Goal: Task Accomplishment & Management: Use online tool/utility

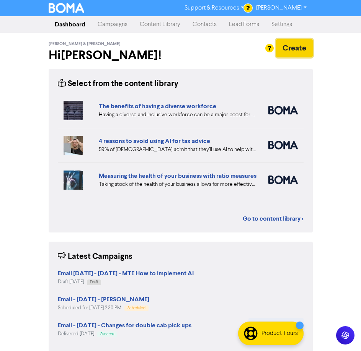
click at [300, 46] on button "Create" at bounding box center [294, 48] width 37 height 18
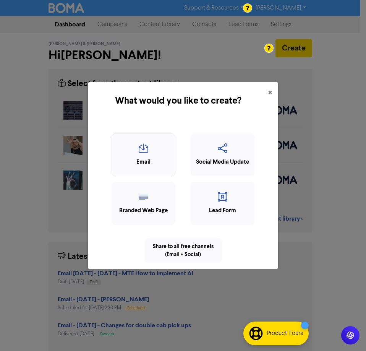
click at [136, 166] on div "Email" at bounding box center [143, 162] width 55 height 9
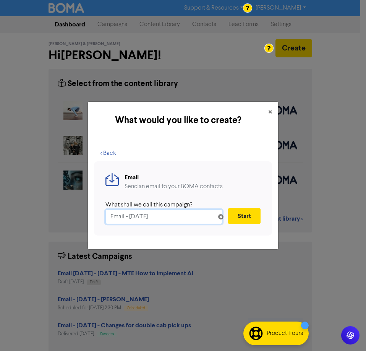
click at [125, 217] on input "Email - [DATE]" at bounding box center [164, 217] width 117 height 15
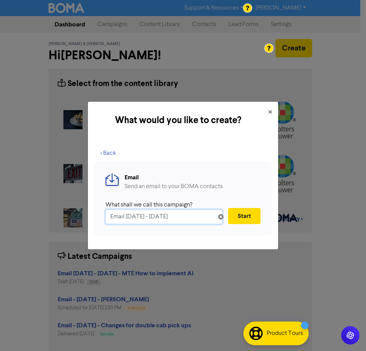
click at [210, 219] on input "Email 2 - 8th October, 2025" at bounding box center [164, 217] width 117 height 15
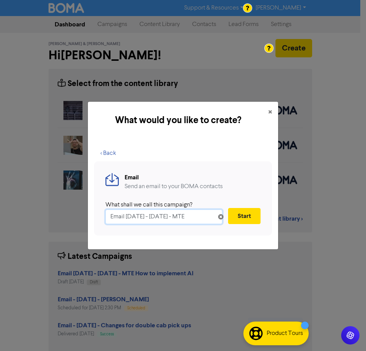
paste input "How to implement AI"
type input "Email [DATE] - [DATE] - MTE How to implement AI"
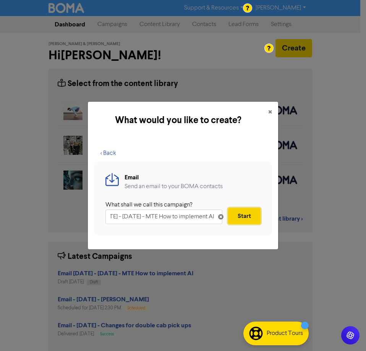
click at [250, 215] on button "Start" at bounding box center [244, 216] width 33 height 16
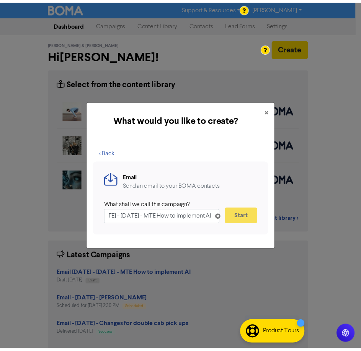
scroll to position [0, 0]
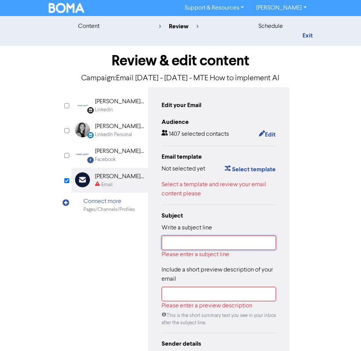
click at [216, 242] on input "text" at bounding box center [218, 243] width 115 height 15
paste input "How to implement AI"
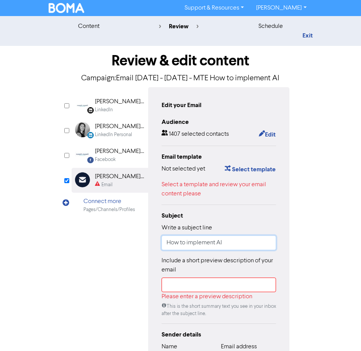
type input "How to implement AI"
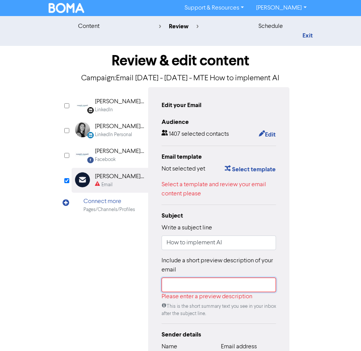
click at [222, 286] on input "text" at bounding box center [218, 285] width 115 height 15
paste input "Make AI and automation work for your business"
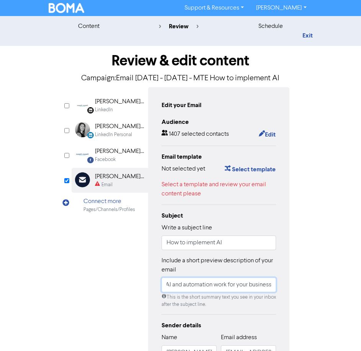
scroll to position [0, 20]
type input "Make AI and automation work for your business"
click at [250, 169] on button "Select template" at bounding box center [250, 169] width 52 height 10
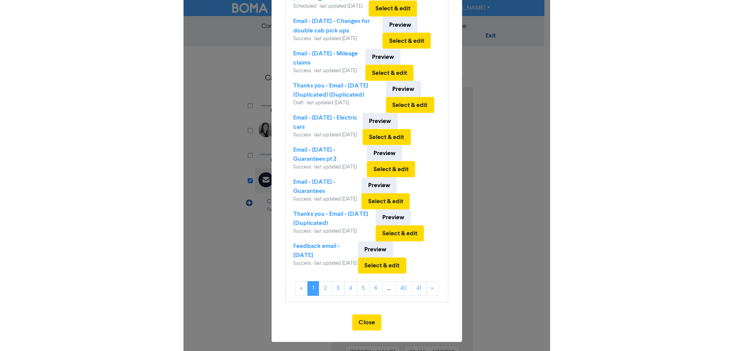
scroll to position [153, 0]
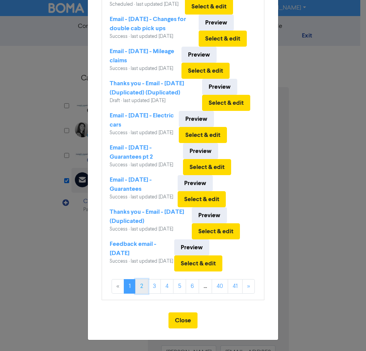
click at [138, 294] on link "2" at bounding box center [141, 286] width 13 height 15
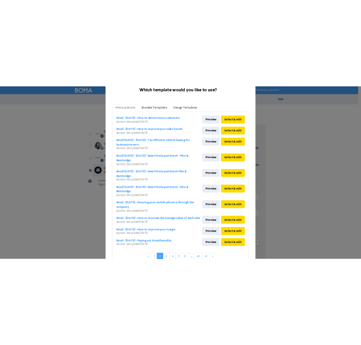
scroll to position [0, 0]
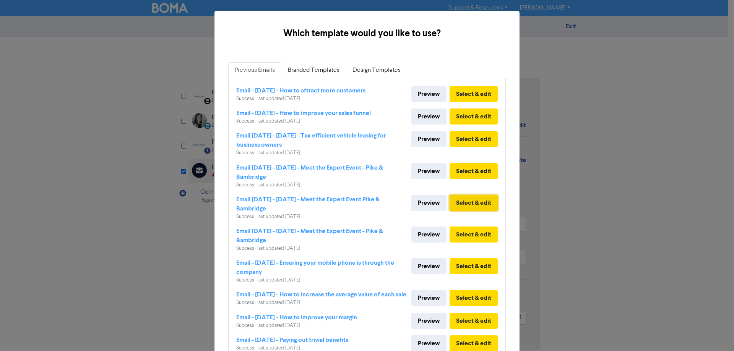
click at [366, 200] on button "Select & edit" at bounding box center [474, 203] width 48 height 16
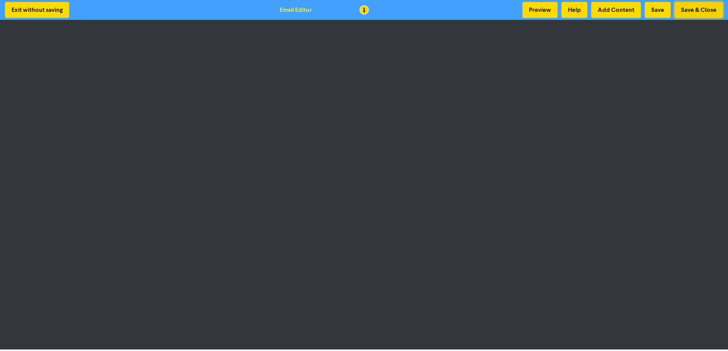
click at [366, 4] on button "Save & Close" at bounding box center [699, 10] width 49 height 16
click at [366, 11] on button "Save & Close" at bounding box center [699, 10] width 49 height 16
click at [366, 13] on button "Save & Close" at bounding box center [699, 10] width 49 height 16
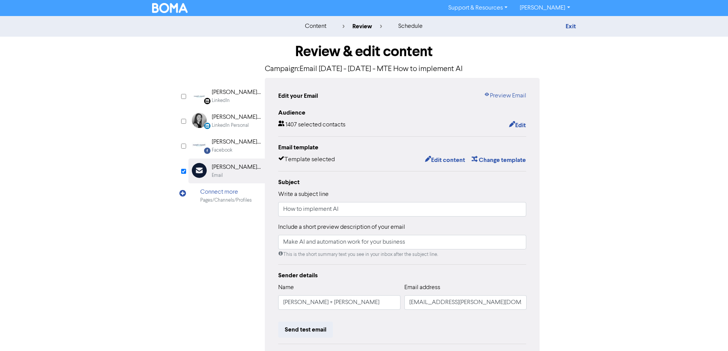
click at [176, 9] on img at bounding box center [170, 8] width 36 height 10
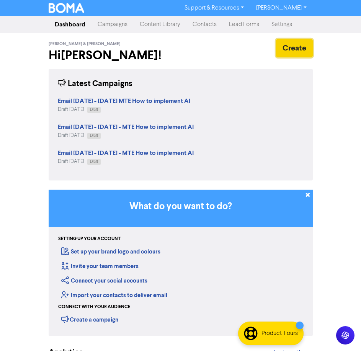
click at [295, 42] on button "Create" at bounding box center [294, 48] width 37 height 18
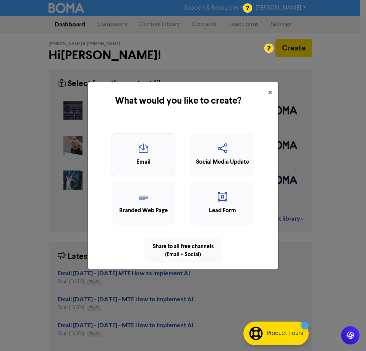
click at [145, 152] on icon "button" at bounding box center [143, 150] width 55 height 15
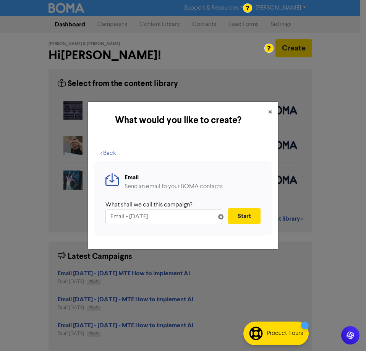
drag, startPoint x: 125, startPoint y: 219, endPoint x: 129, endPoint y: 232, distance: 13.2
click at [125, 219] on input "Email - [DATE]" at bounding box center [164, 217] width 117 height 15
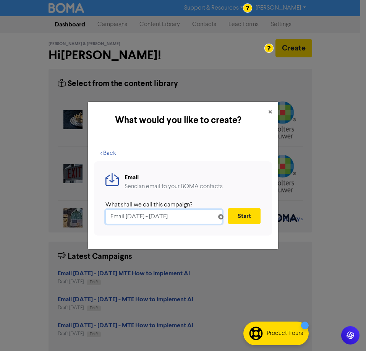
click at [135, 217] on input "Email [DATE] - [DATE]" at bounding box center [164, 217] width 117 height 15
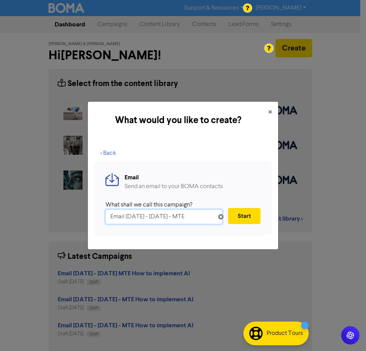
click at [207, 218] on input "Email [DATE] - [DATE] - MTE" at bounding box center [164, 217] width 117 height 15
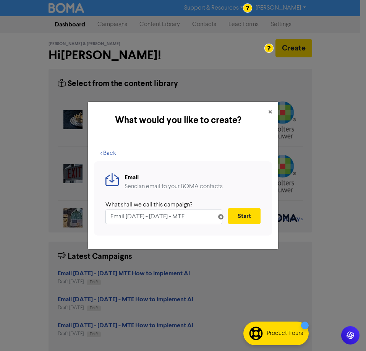
click at [223, 226] on div "Email Send an email to your BOMA contacts What shall we call this campaign? Ema…" at bounding box center [183, 198] width 178 height 75
click at [199, 219] on input "Email [DATE] - [DATE] - MTE" at bounding box center [164, 217] width 117 height 15
paste input "How to implement AI"
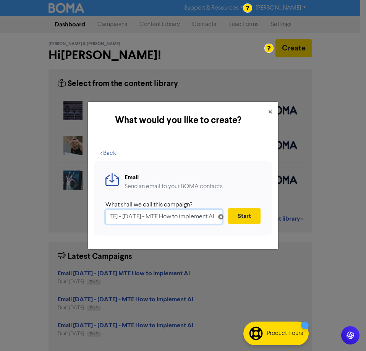
type input "Email [DATE] - [DATE] - MTE How to implement AI"
click at [245, 215] on button "Start" at bounding box center [244, 216] width 33 height 16
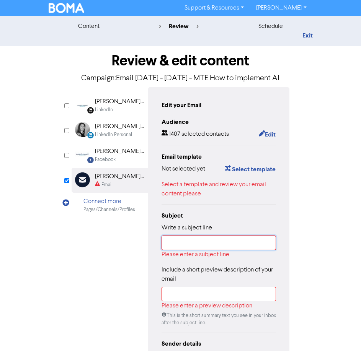
click at [236, 250] on input "text" at bounding box center [218, 243] width 115 height 15
paste input "How to implement AI"
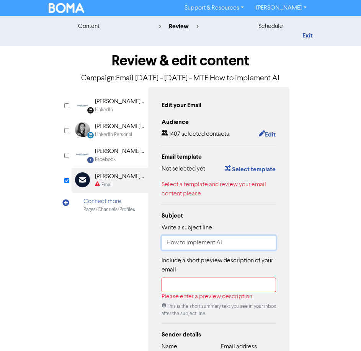
type input "How to implement AI"
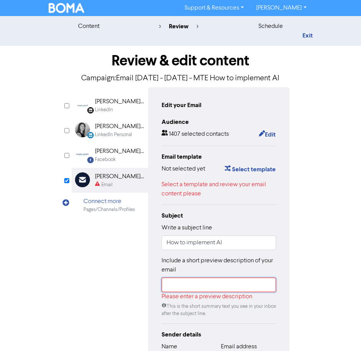
click at [227, 292] on input "text" at bounding box center [218, 285] width 115 height 15
paste input "How to implement AI"
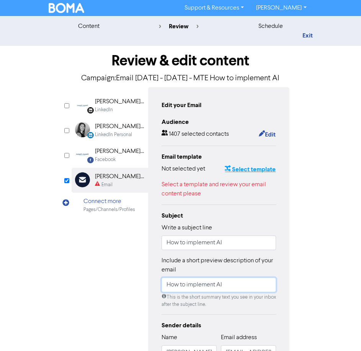
type input "How to implement AI"
click at [248, 174] on button "Select template" at bounding box center [250, 169] width 52 height 10
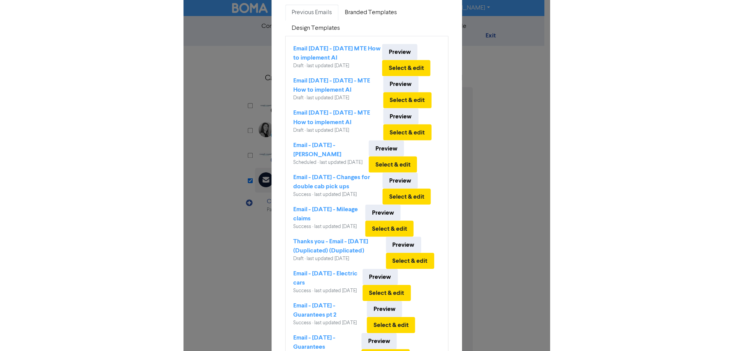
scroll to position [187, 0]
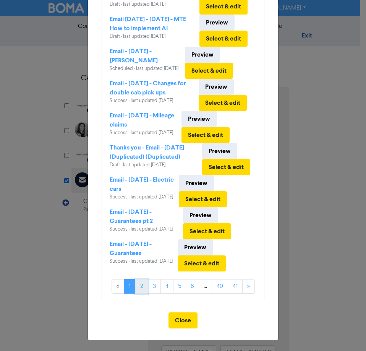
click at [135, 291] on link "2" at bounding box center [141, 286] width 13 height 15
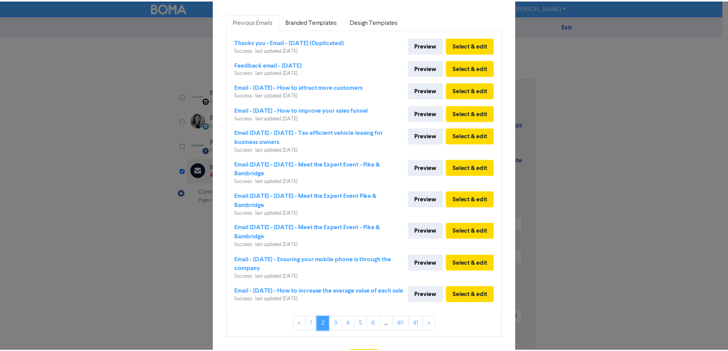
scroll to position [0, 0]
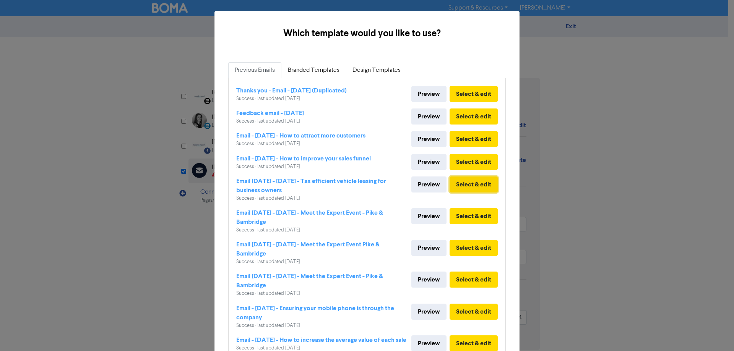
click at [366, 184] on button "Select & edit" at bounding box center [474, 185] width 48 height 16
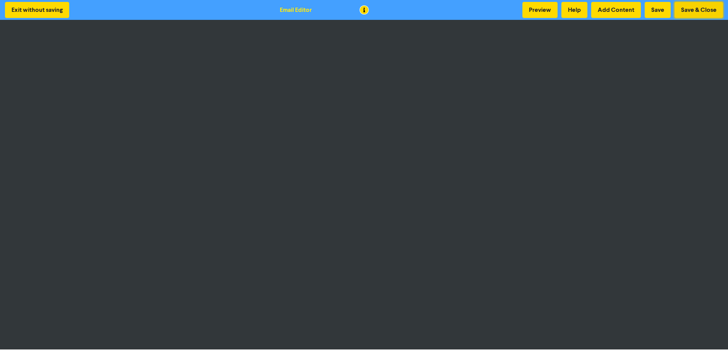
click at [366, 7] on button "Save & Close" at bounding box center [699, 10] width 49 height 16
click at [366, 10] on button "Save & Close" at bounding box center [699, 10] width 49 height 16
click at [366, 9] on button "Save & Close" at bounding box center [699, 10] width 49 height 16
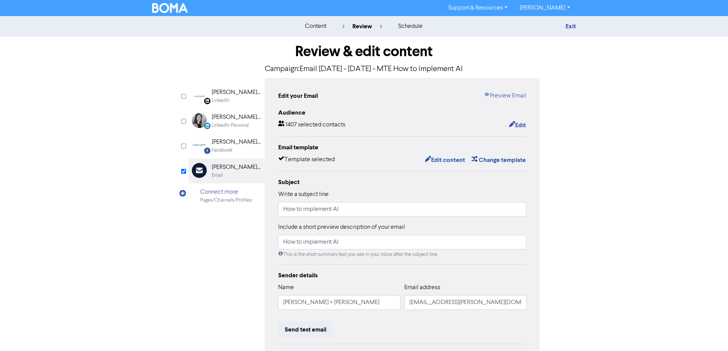
click at [171, 9] on img at bounding box center [170, 8] width 36 height 10
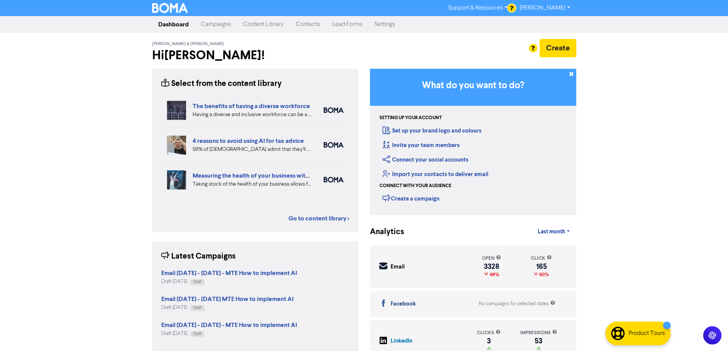
click at [222, 29] on link "Campaigns" at bounding box center [216, 24] width 42 height 15
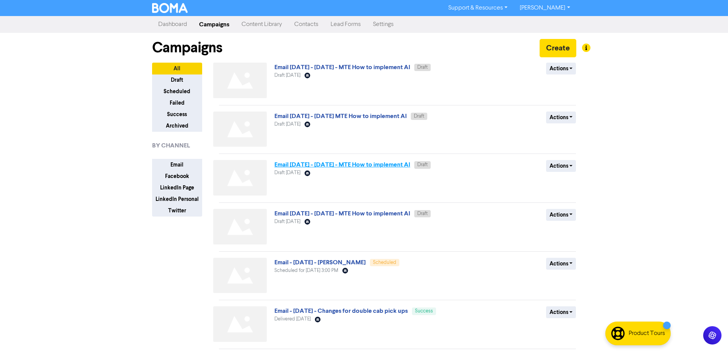
click at [382, 164] on link "Email [DATE] - [DATE] - MTE How to implement AI" at bounding box center [343, 165] width 136 height 8
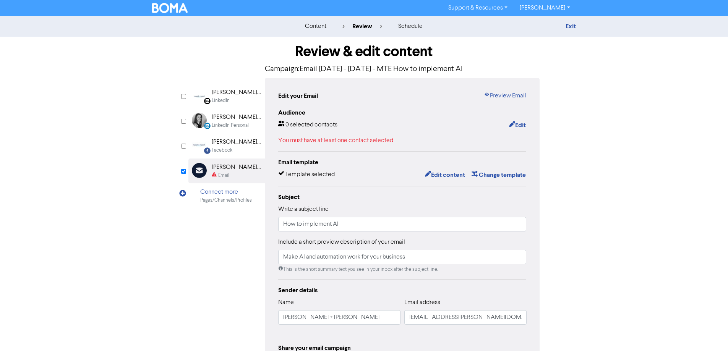
click at [449, 176] on button "Edit content" at bounding box center [445, 175] width 41 height 10
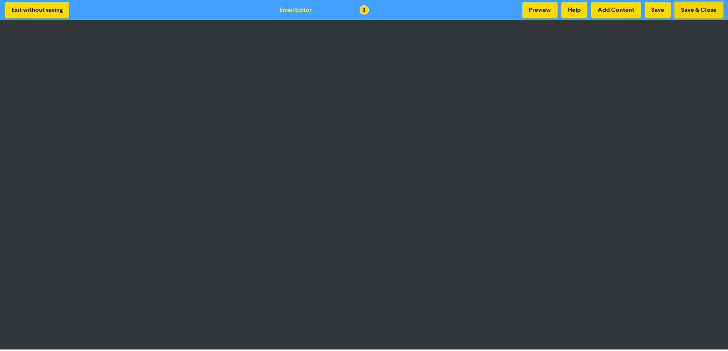
click at [690, 6] on button "Save & Close" at bounding box center [699, 10] width 49 height 16
click at [700, 8] on button "Save & Close" at bounding box center [699, 10] width 49 height 16
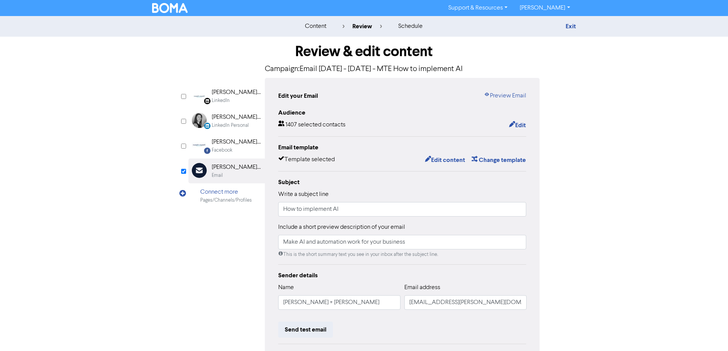
click at [181, 14] on div "Support & Resources Video Tutorials FAQ & Guides Marketing Education Rosslyn Mc…" at bounding box center [364, 8] width 728 height 16
